Goal: Task Accomplishment & Management: Manage account settings

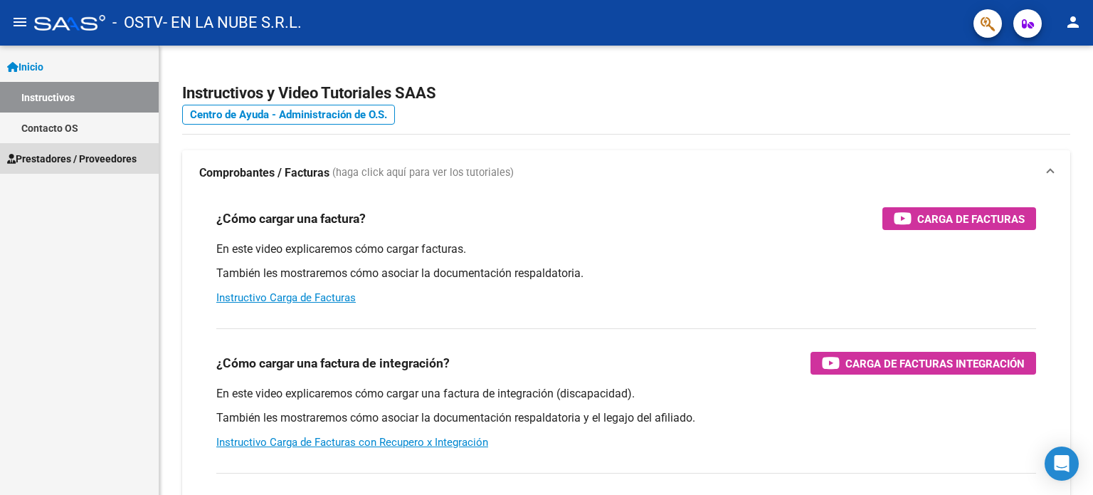
click at [64, 159] on span "Prestadores / Proveedores" at bounding box center [72, 159] width 130 height 16
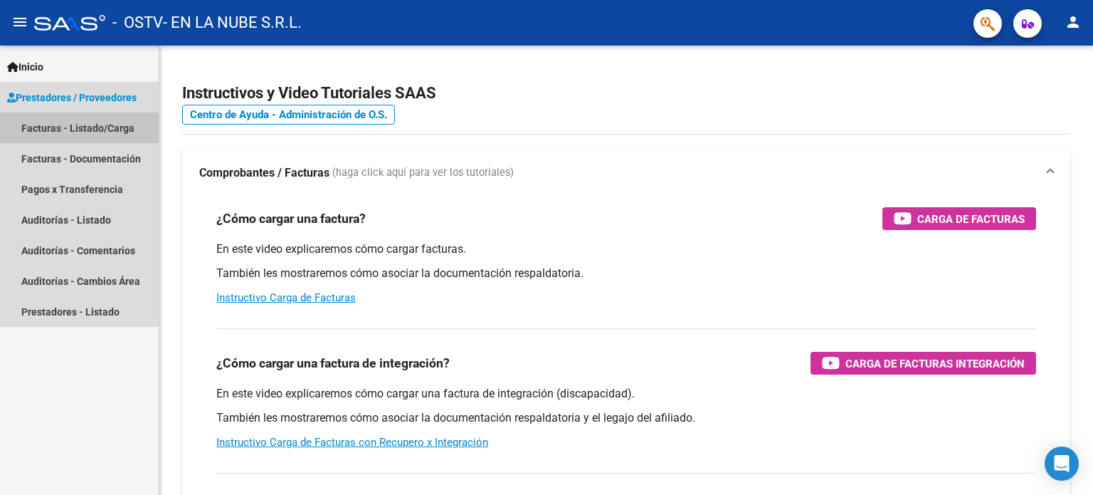
click at [105, 131] on link "Facturas - Listado/Carga" at bounding box center [79, 127] width 159 height 31
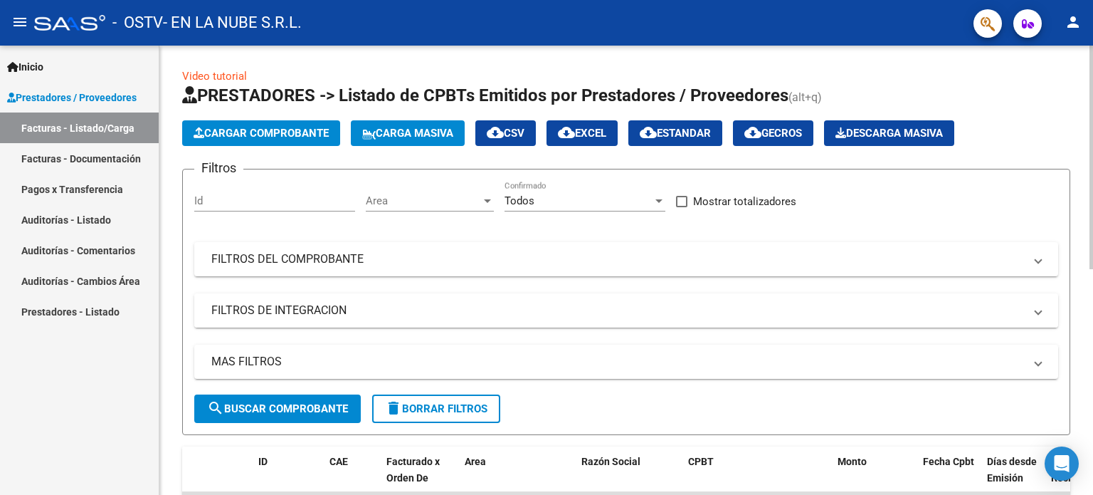
scroll to position [142, 0]
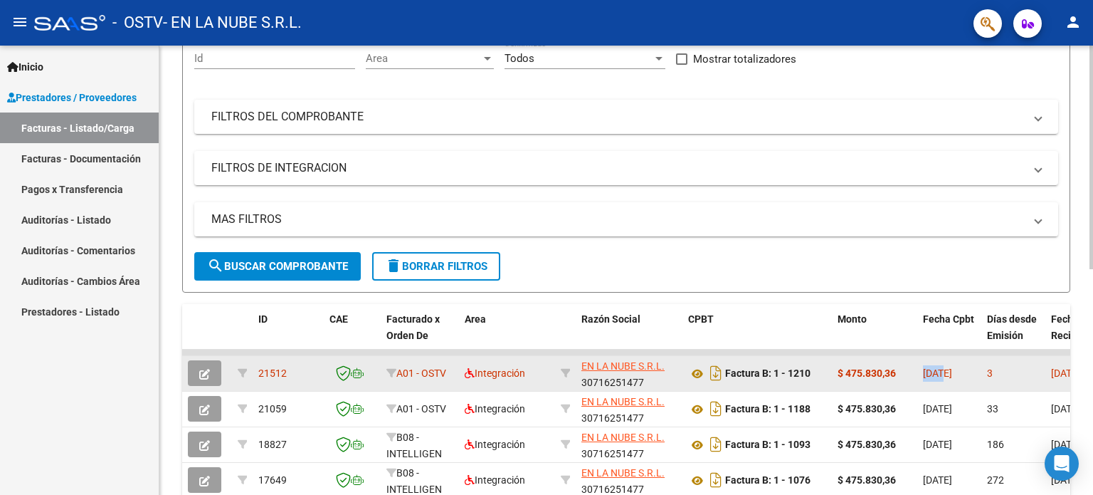
drag, startPoint x: 944, startPoint y: 375, endPoint x: 925, endPoint y: 370, distance: 19.2
drag, startPoint x: 1025, startPoint y: 381, endPoint x: 1010, endPoint y: 385, distance: 15.5
click at [1010, 385] on datatable-body-cell "3" at bounding box center [1014, 373] width 64 height 35
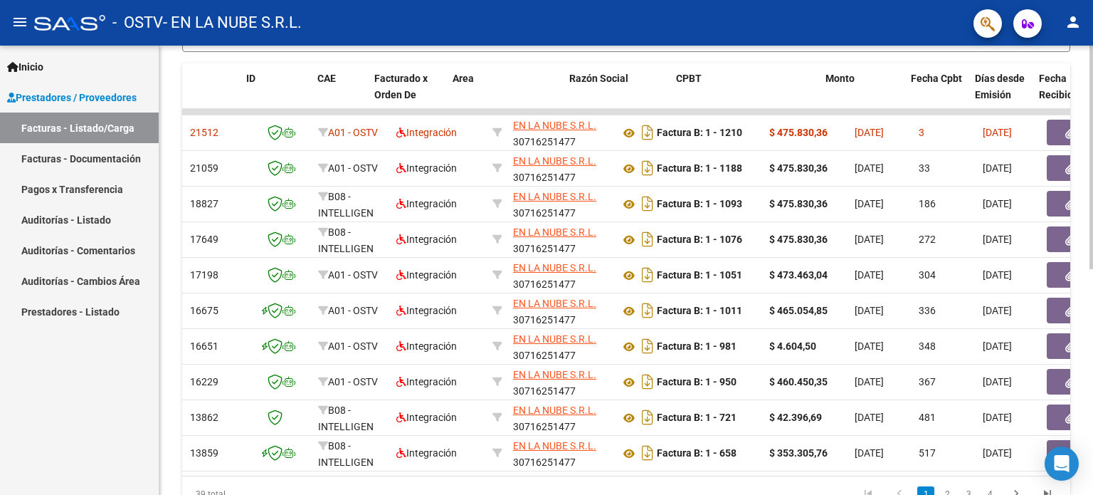
scroll to position [0, 0]
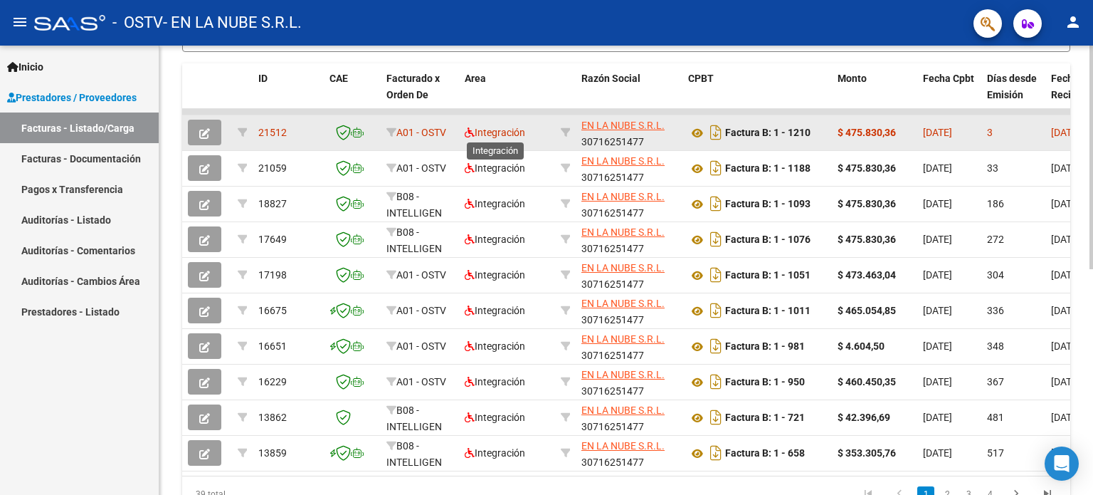
click at [510, 130] on span "Integración" at bounding box center [495, 132] width 61 height 11
click at [510, 131] on span "Integración" at bounding box center [495, 132] width 61 height 11
